Goal: Task Accomplishment & Management: Manage account settings

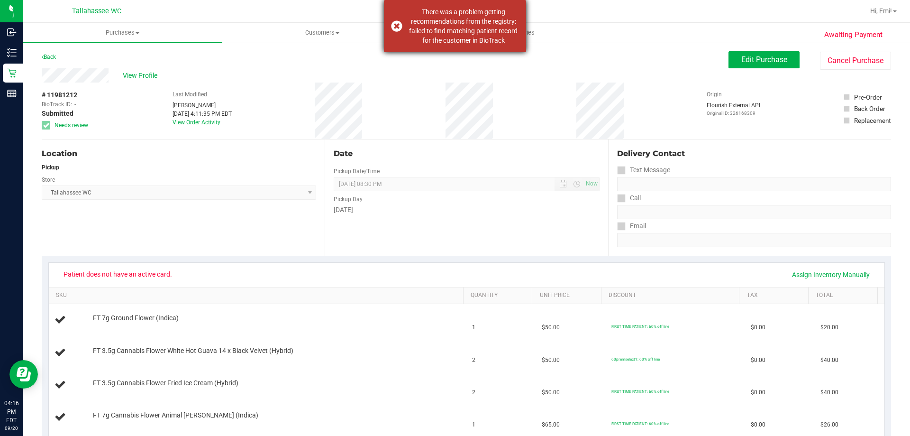
click at [432, 40] on div "There was a problem getting recommendations from the registry: failed to find m…" at bounding box center [463, 26] width 111 height 38
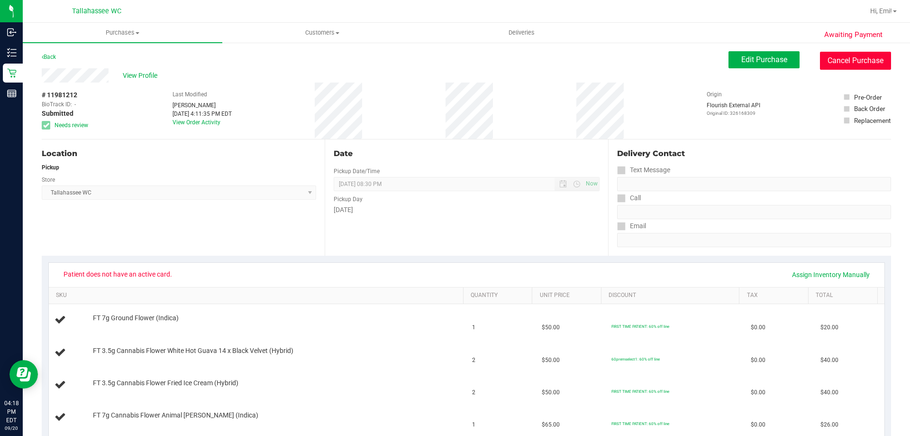
click at [877, 61] on button "Cancel Purchase" at bounding box center [855, 61] width 71 height 18
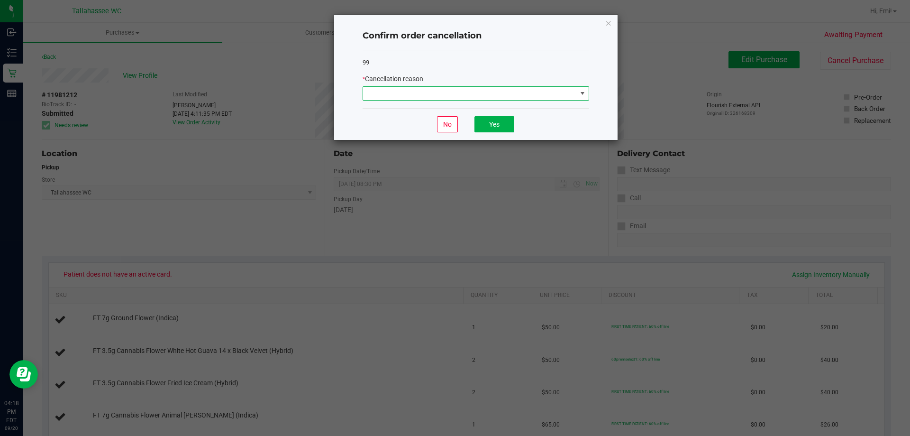
click at [528, 97] on span at bounding box center [470, 93] width 214 height 13
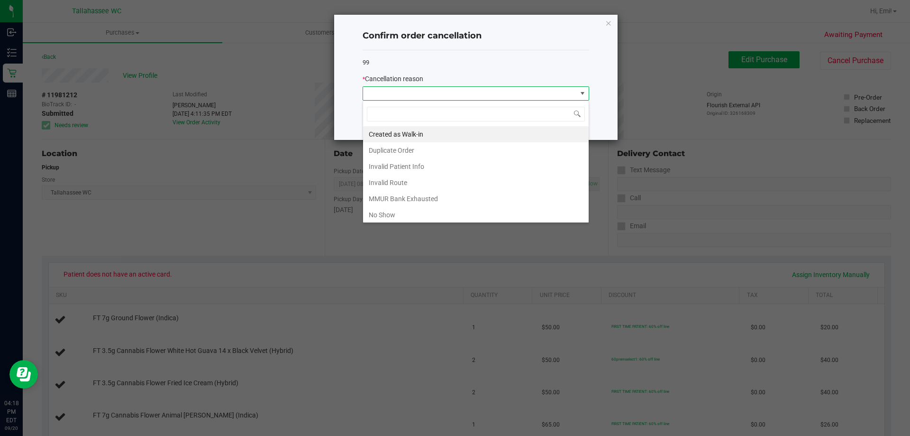
scroll to position [14, 227]
click at [460, 152] on li "Duplicate Order" at bounding box center [476, 150] width 226 height 16
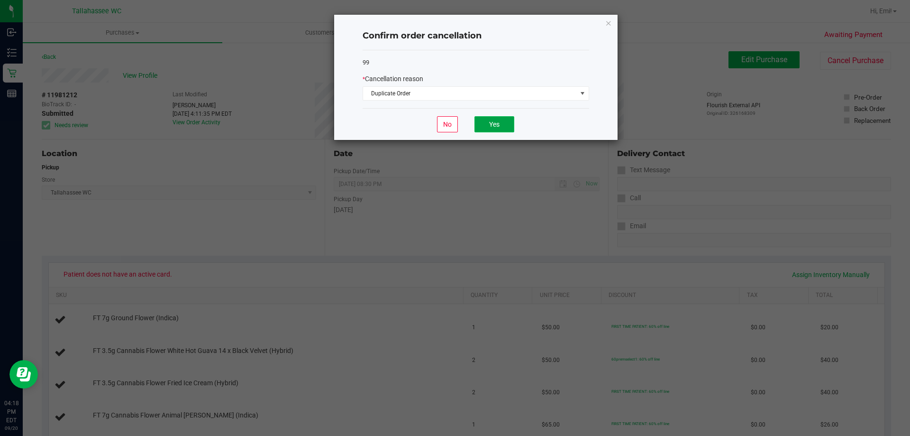
click at [501, 119] on button "Yes" at bounding box center [494, 124] width 40 height 16
